Goal: Information Seeking & Learning: Learn about a topic

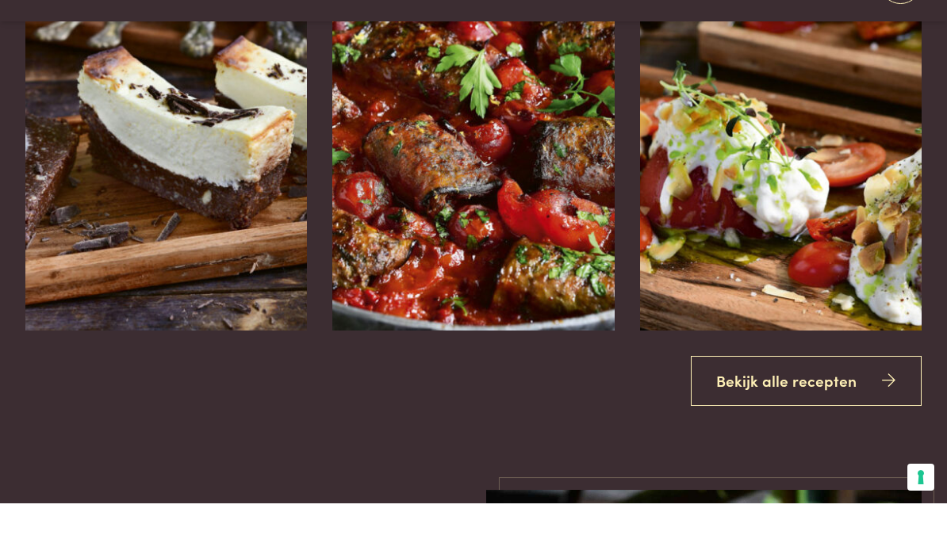
scroll to position [1792, 0]
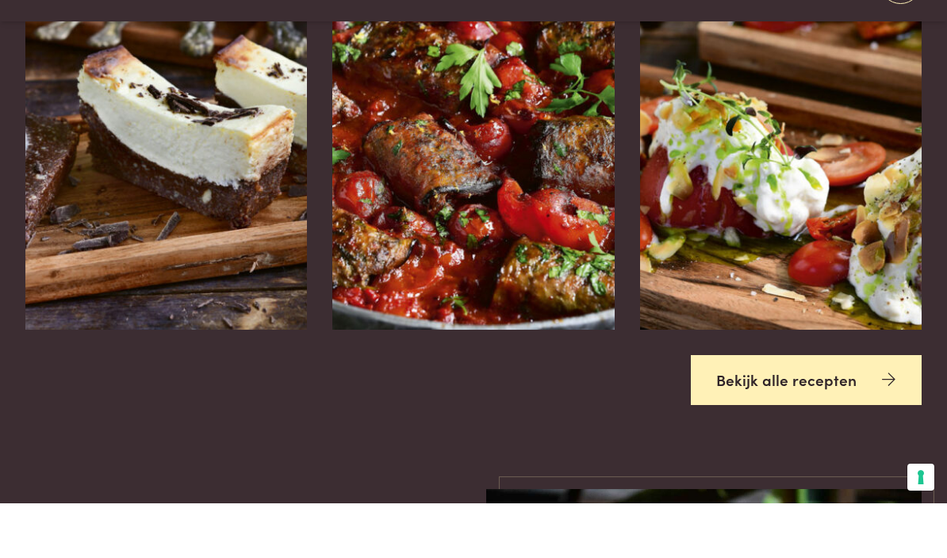
click at [872, 460] on link "Bekijk alle recepten" at bounding box center [807, 435] width 232 height 50
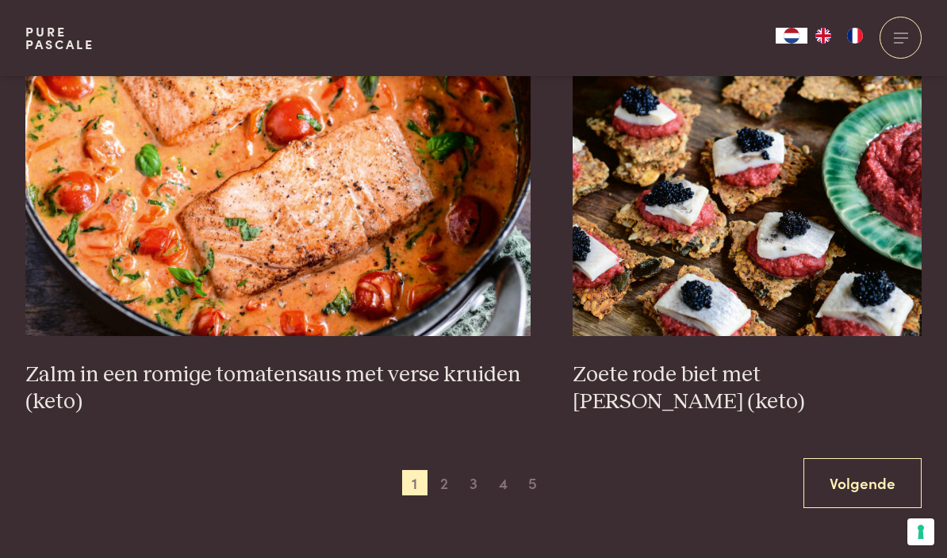
scroll to position [2750, 0]
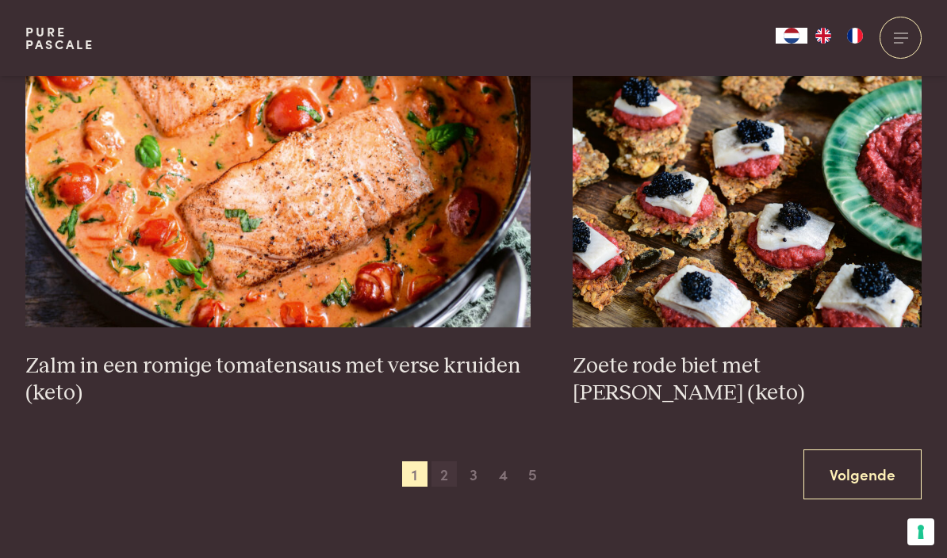
click at [445, 469] on span "2" at bounding box center [443, 474] width 25 height 25
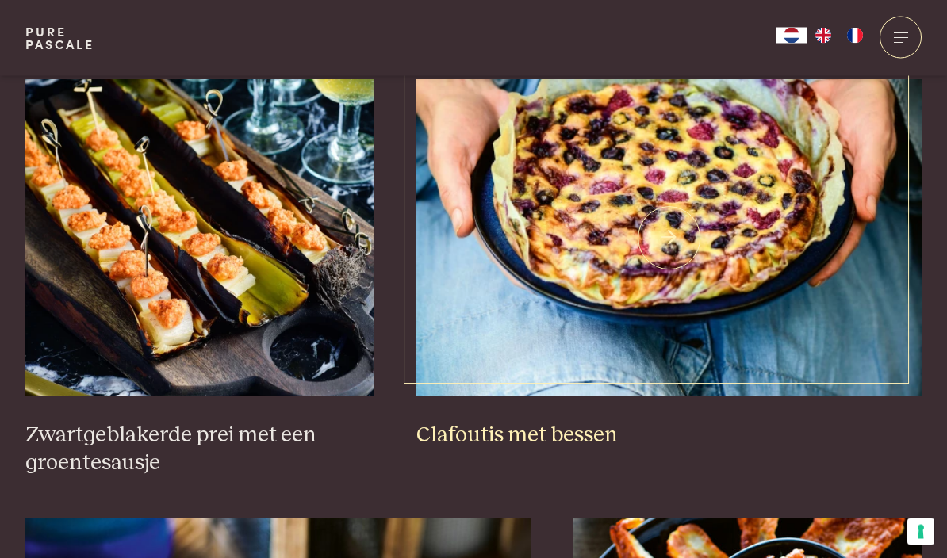
scroll to position [1005, 0]
click at [546, 434] on h3 "Clafoutis met bessen" at bounding box center [668, 436] width 505 height 28
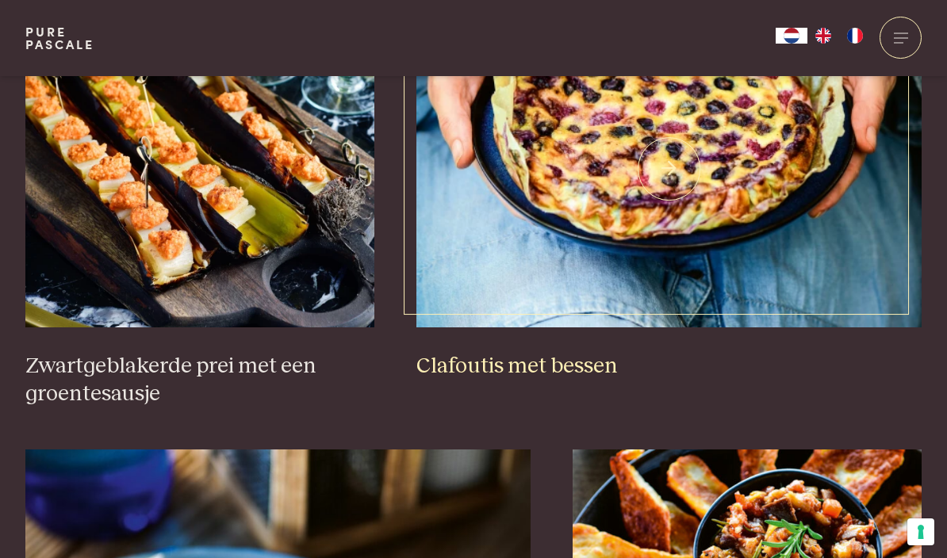
scroll to position [2282, 0]
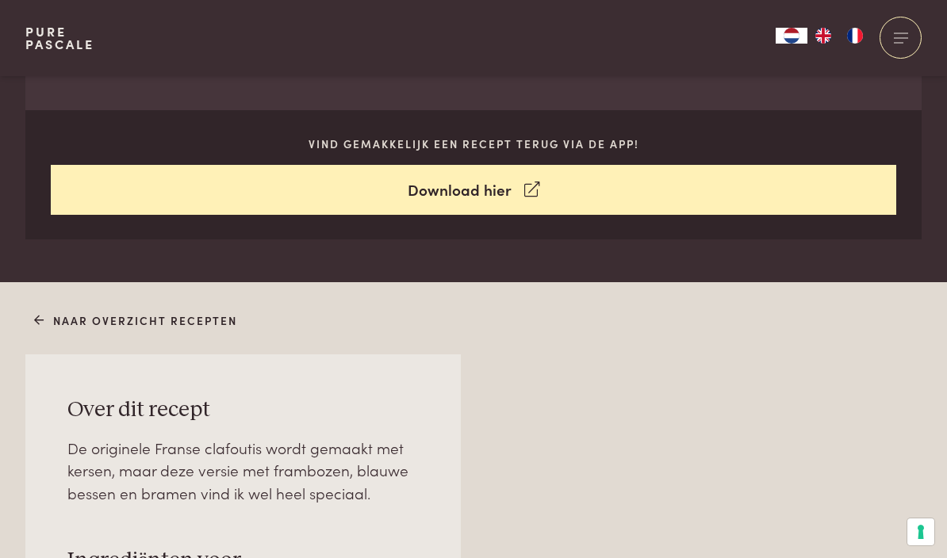
scroll to position [709, 0]
